Goal: Task Accomplishment & Management: Use online tool/utility

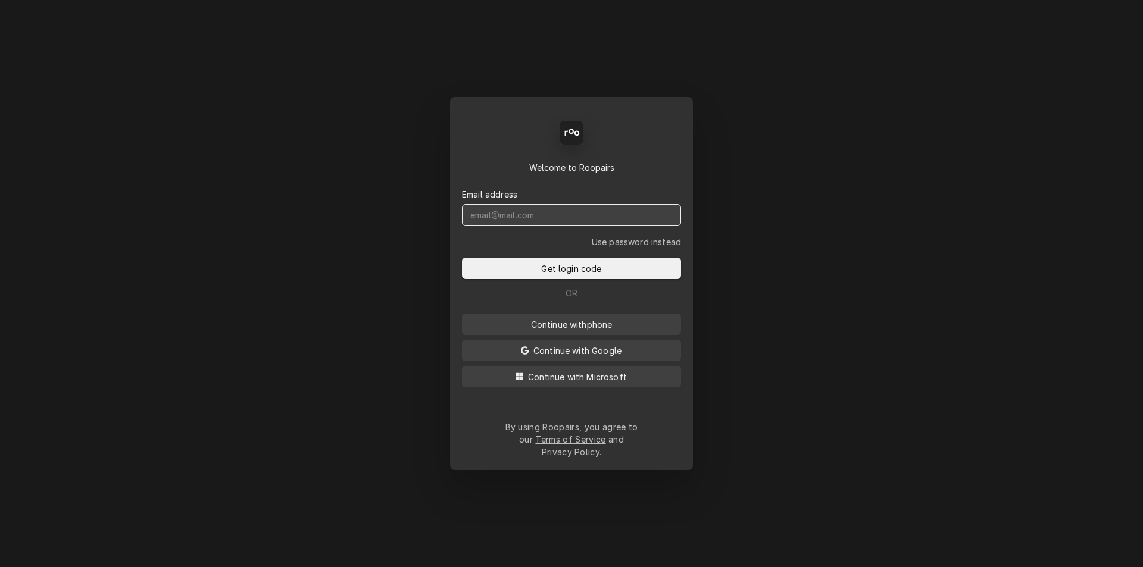
drag, startPoint x: 543, startPoint y: 226, endPoint x: 481, endPoint y: 229, distance: 61.9
click at [481, 226] on input "Dynamic Content Wrapper" at bounding box center [571, 215] width 219 height 22
type input "[PERSON_NAME][EMAIL_ADDRESS][DOMAIN_NAME]"
click at [462, 258] on button "Get login code" at bounding box center [571, 268] width 219 height 21
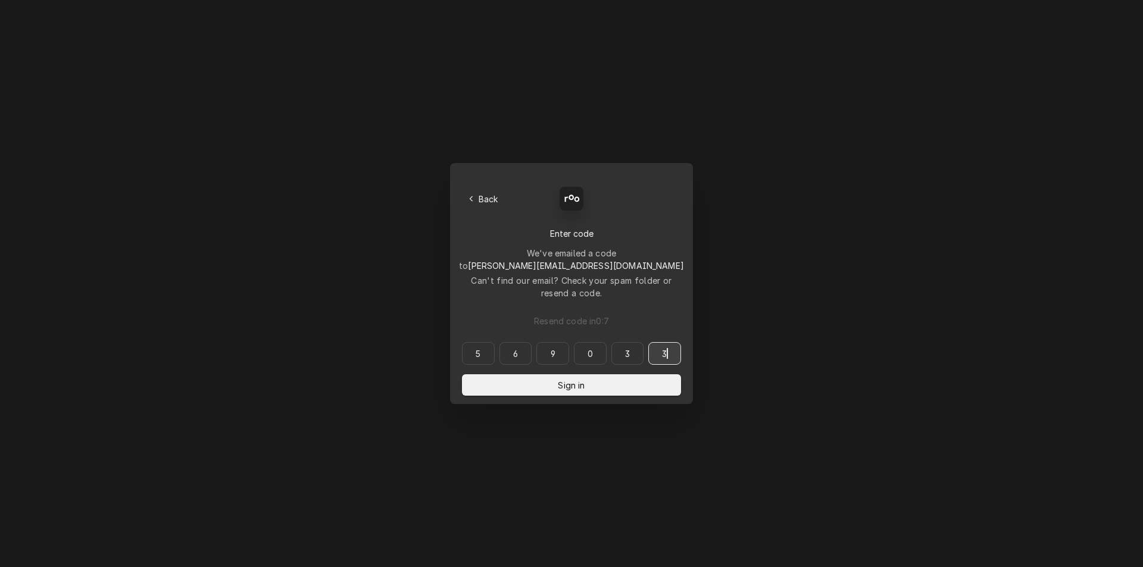
type input "569033"
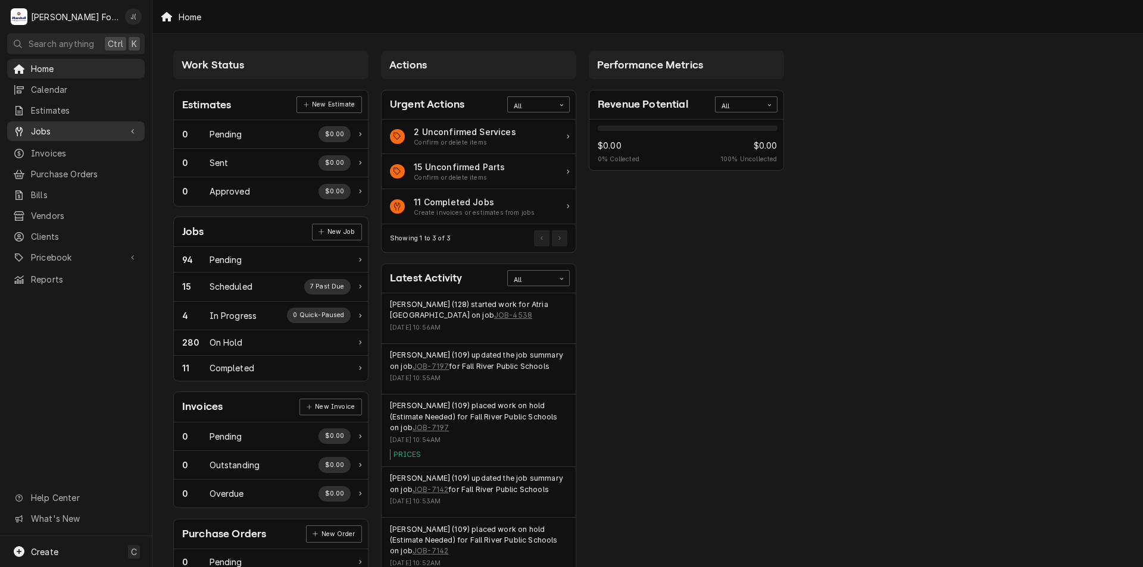
click at [46, 125] on span "Jobs" at bounding box center [76, 131] width 90 height 12
click at [48, 146] on span "Jobs" at bounding box center [85, 152] width 108 height 12
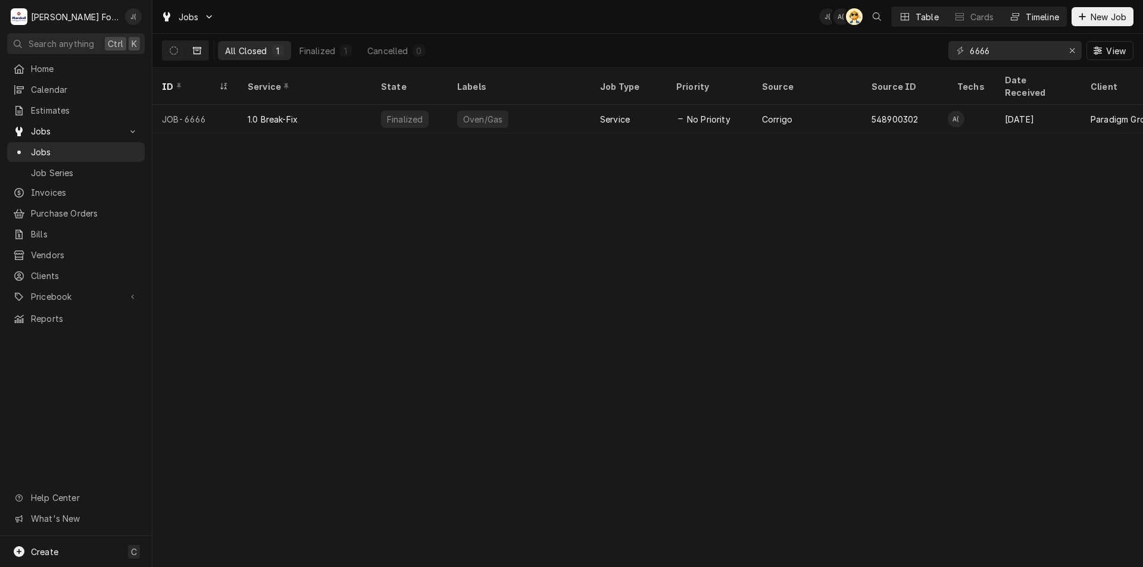
click at [1041, 11] on div "Timeline" at bounding box center [1041, 17] width 33 height 12
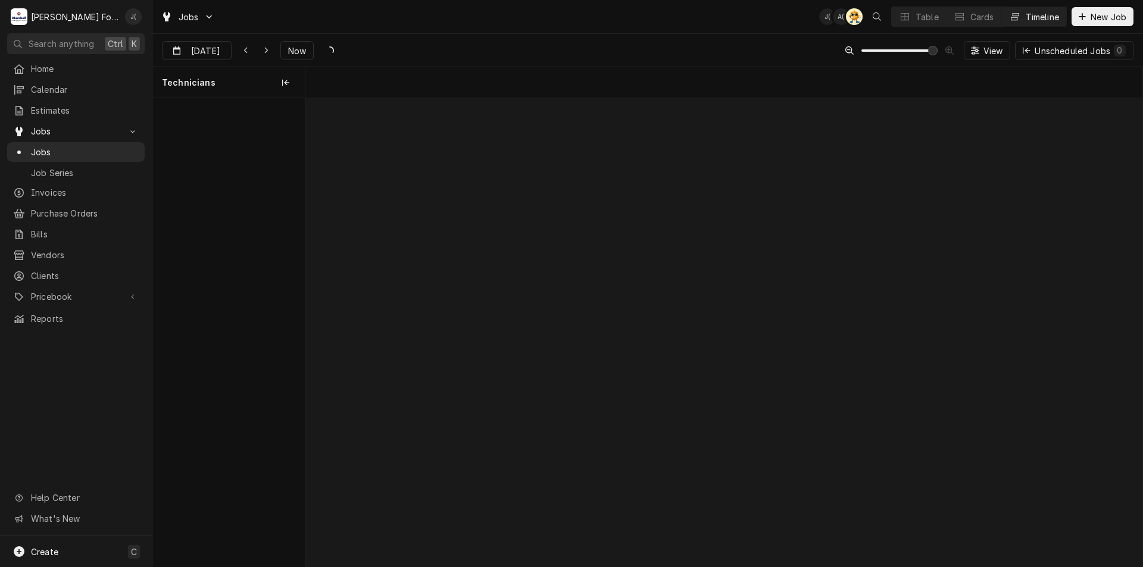
scroll to position [0, 16579]
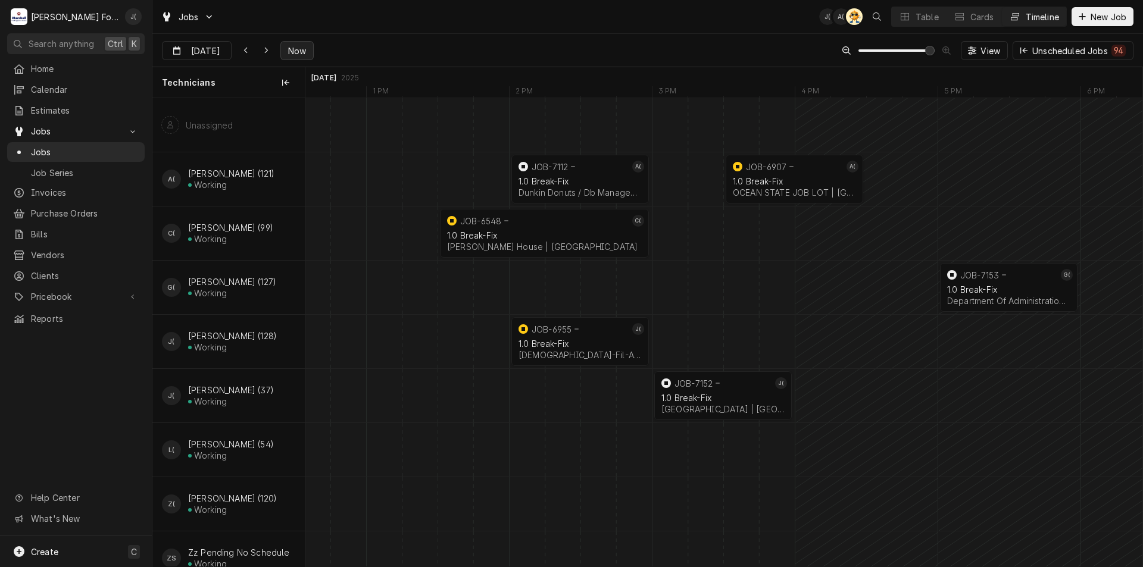
click at [302, 51] on span "Now" at bounding box center [297, 51] width 23 height 12
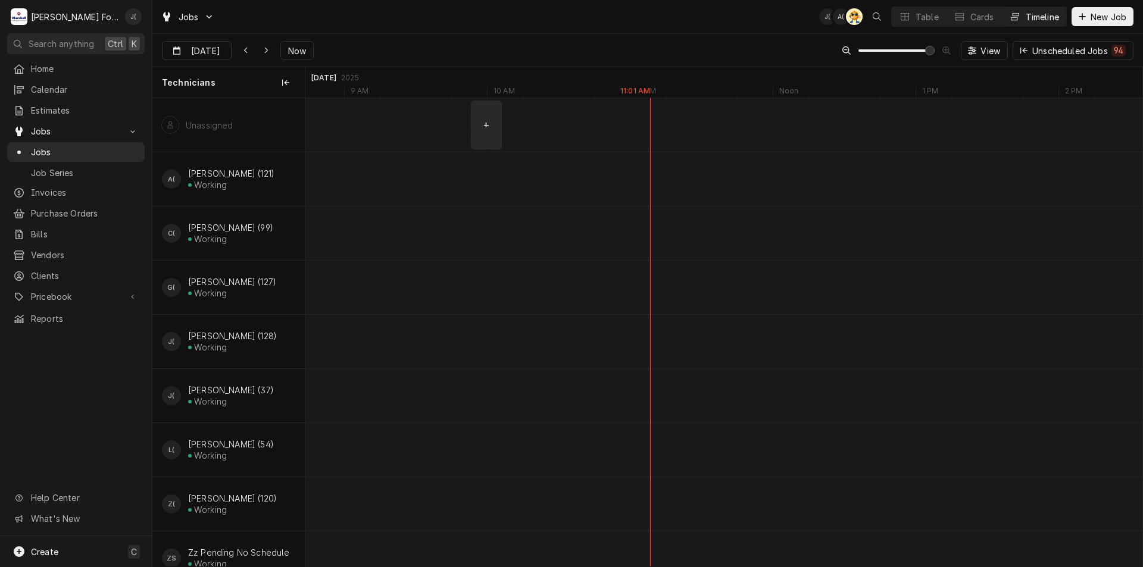
scroll to position [0, 16285]
type input "Sep 4"
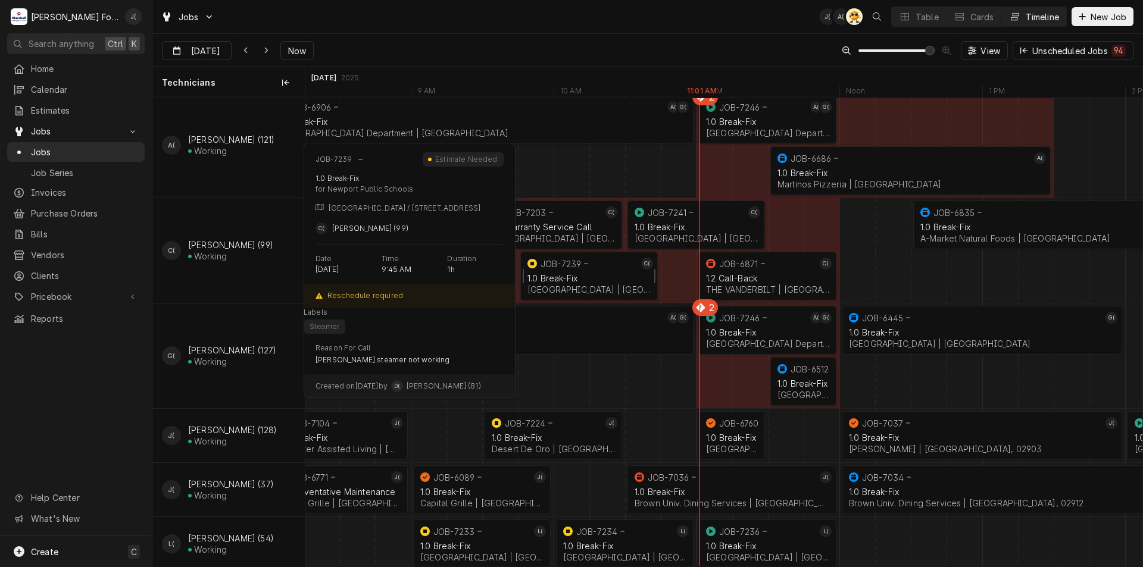
scroll to position [119, 0]
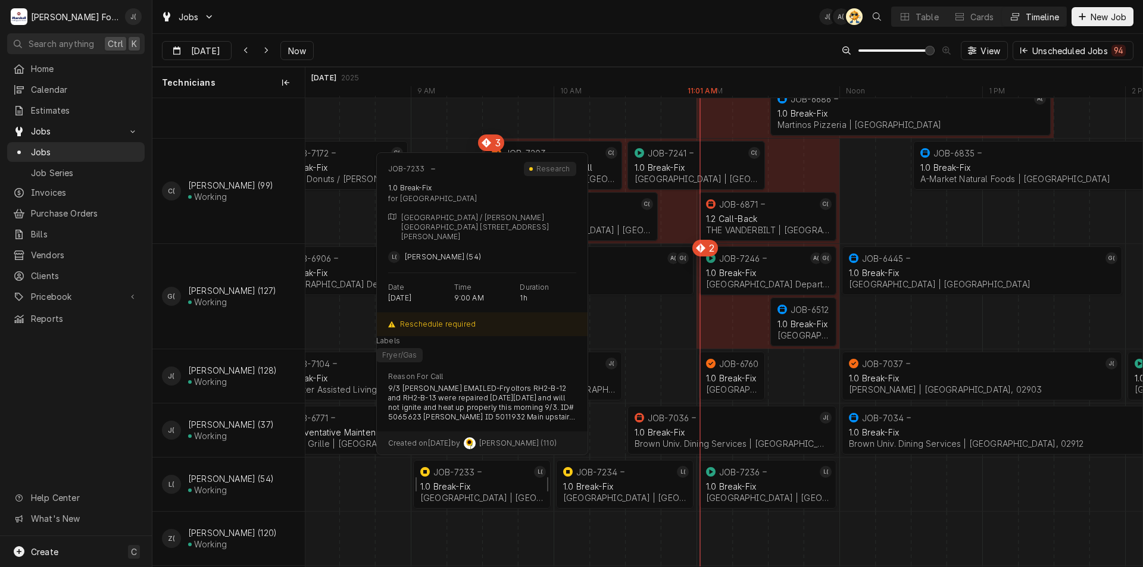
click at [504, 477] on div "JOB-7233" at bounding box center [474, 472] width 113 height 14
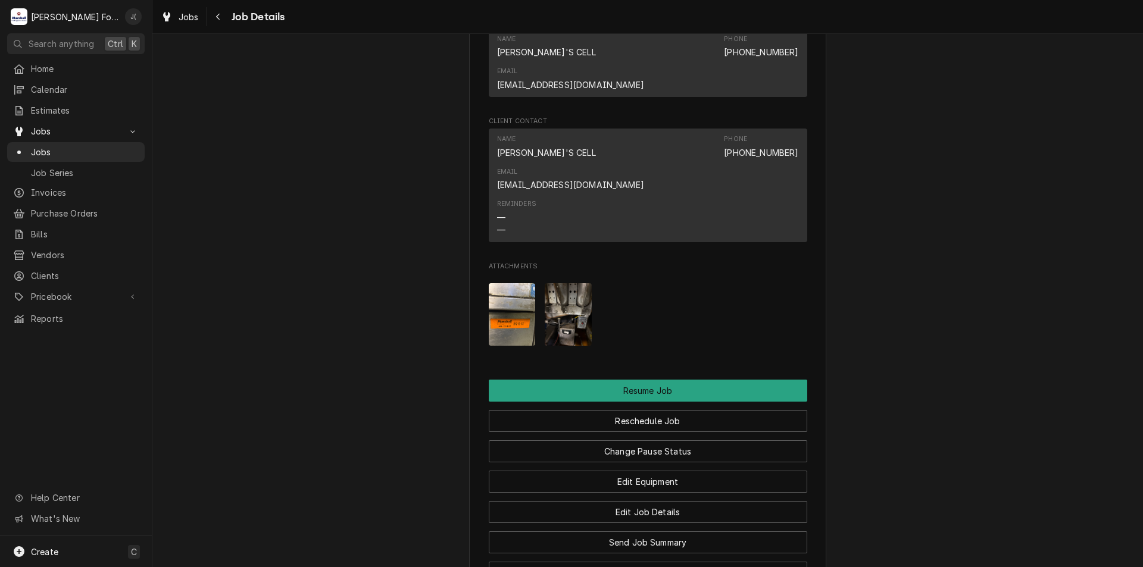
scroll to position [1666, 0]
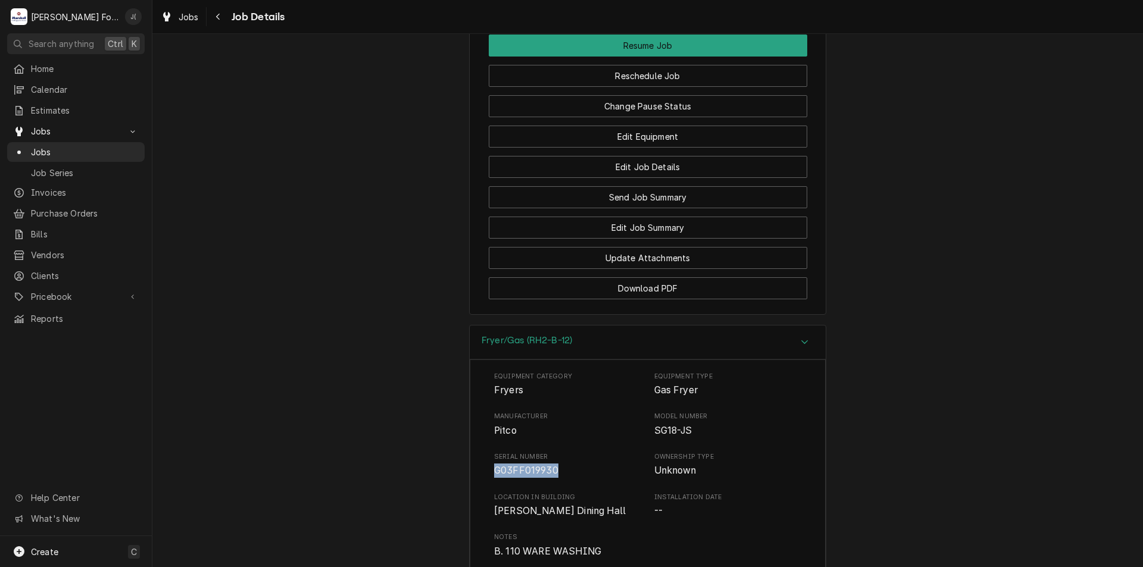
drag, startPoint x: 554, startPoint y: 361, endPoint x: 492, endPoint y: 365, distance: 62.0
copy span "G03FF019930"
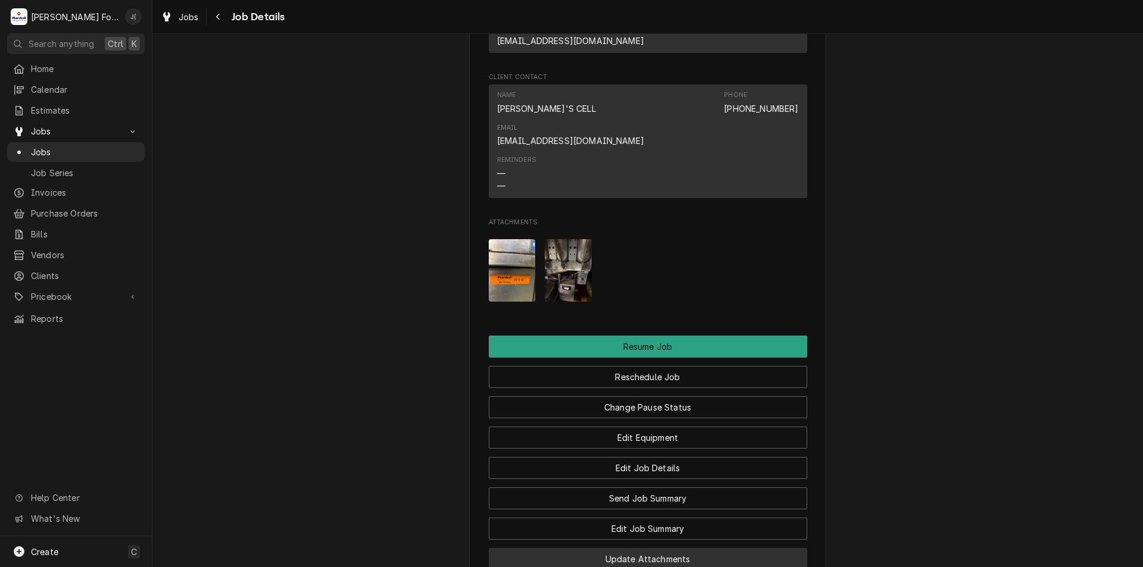
scroll to position [1488, 0]
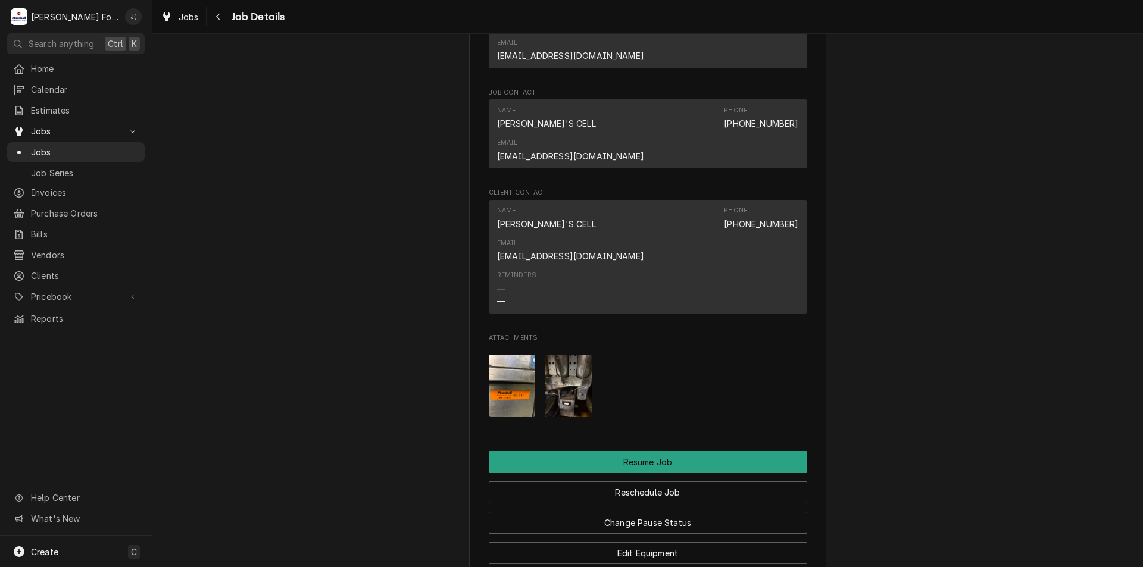
click at [567, 355] on img "Attachments" at bounding box center [568, 386] width 47 height 62
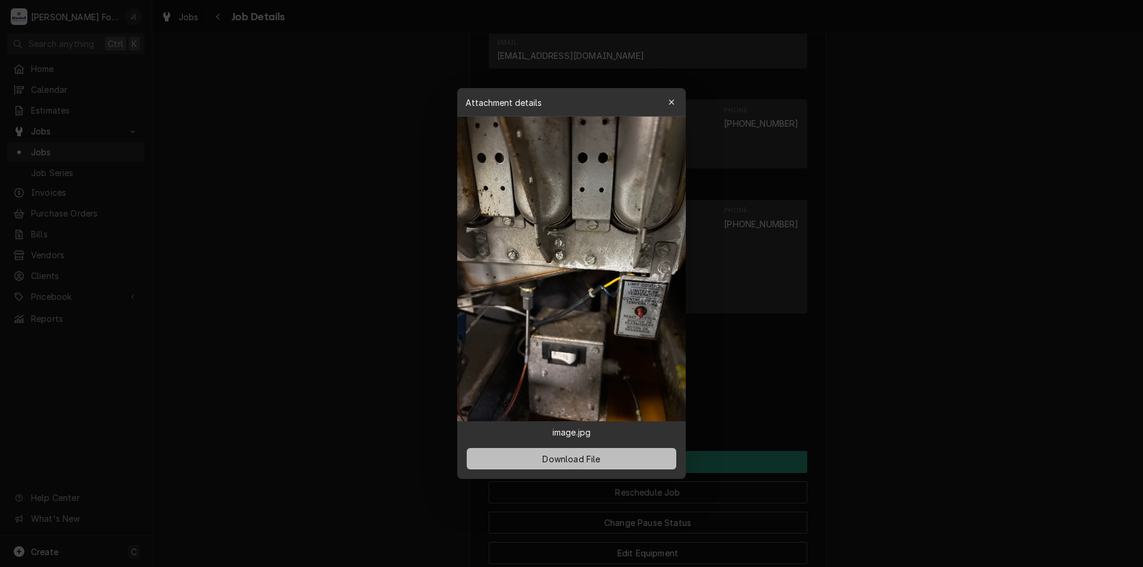
click at [548, 464] on button "Download File" at bounding box center [571, 458] width 209 height 21
drag, startPoint x: 670, startPoint y: 103, endPoint x: 665, endPoint y: 108, distance: 6.7
click at [665, 108] on div "button" at bounding box center [671, 102] width 12 height 12
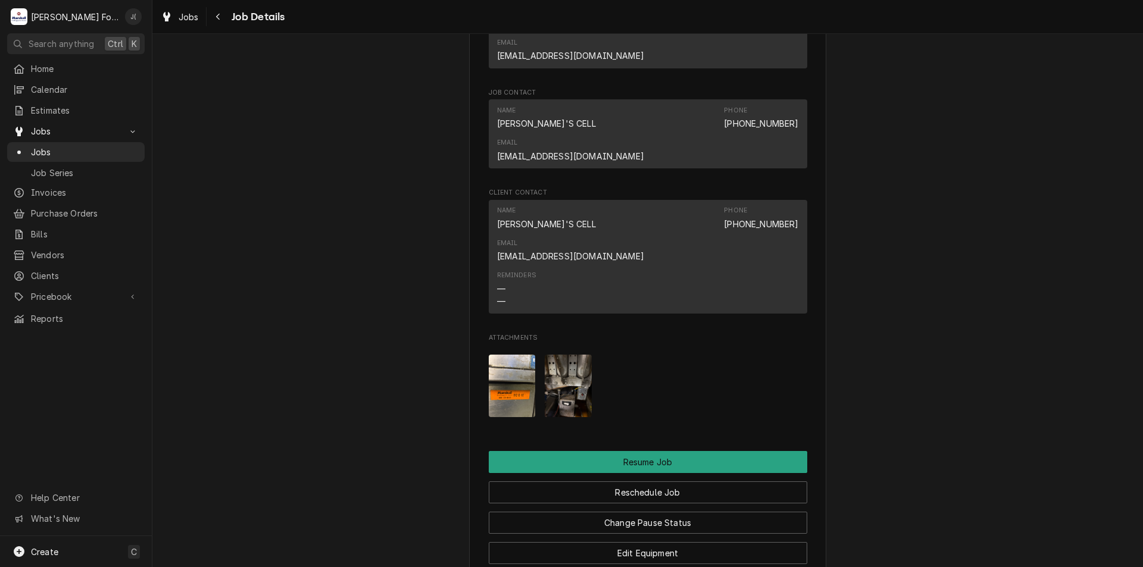
click at [509, 355] on img "Attachments" at bounding box center [512, 386] width 47 height 62
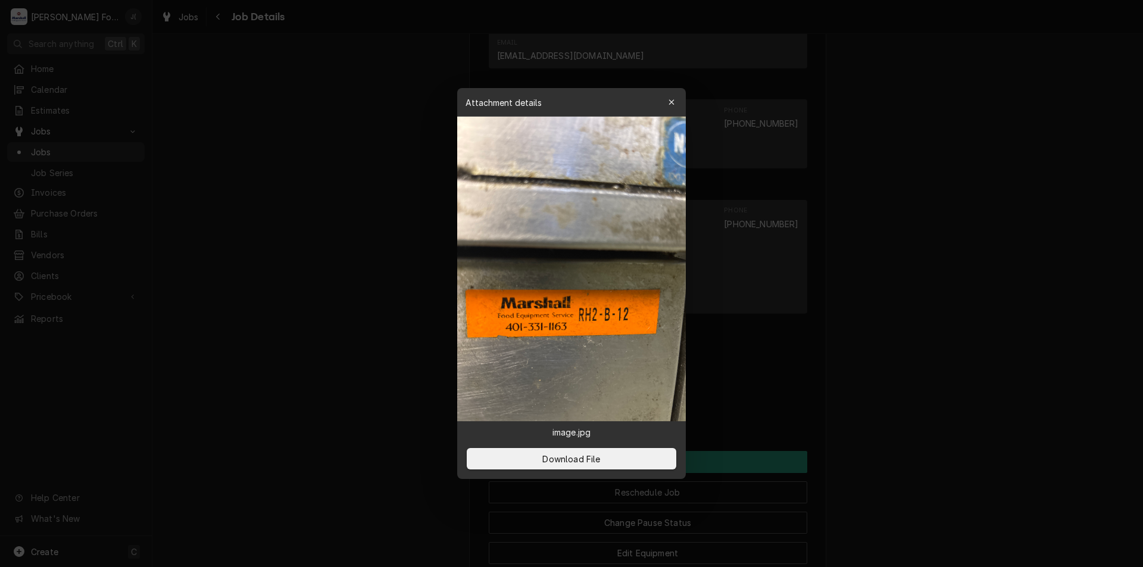
click at [670, 103] on icon "button" at bounding box center [671, 102] width 7 height 8
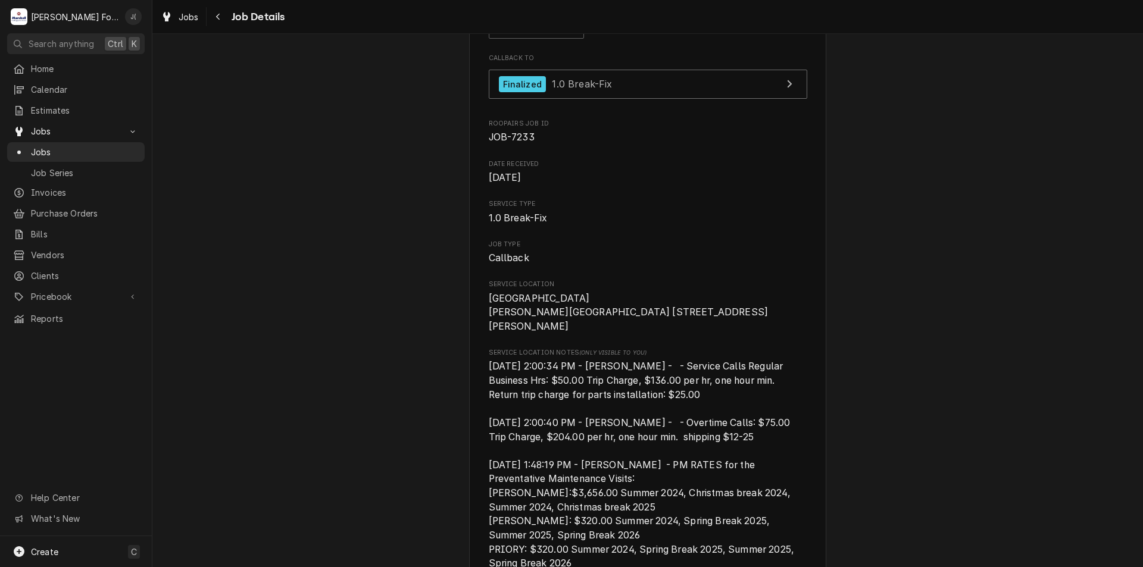
scroll to position [0, 0]
